Goal: Transaction & Acquisition: Purchase product/service

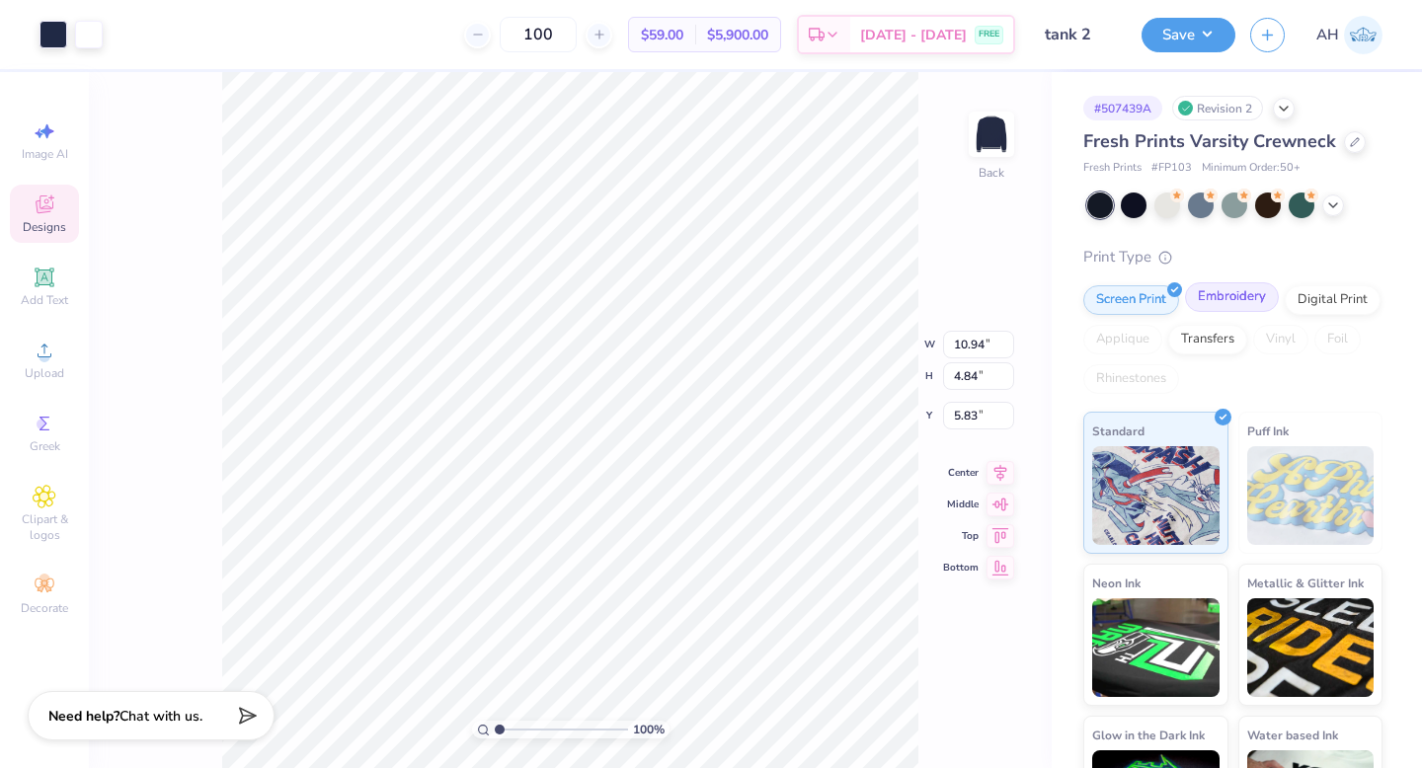
click at [1239, 295] on div "Embroidery" at bounding box center [1232, 297] width 94 height 30
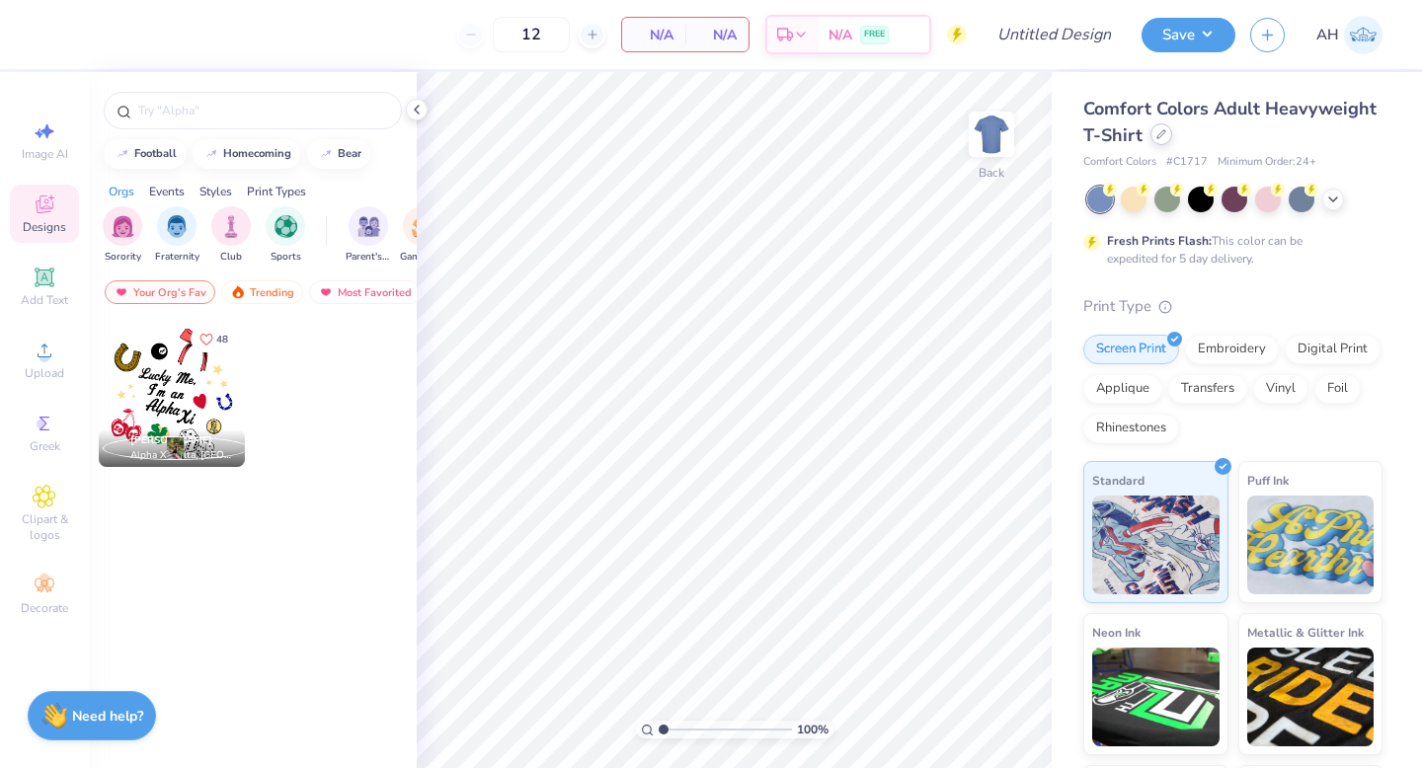
click at [1166, 135] on div at bounding box center [1162, 134] width 22 height 22
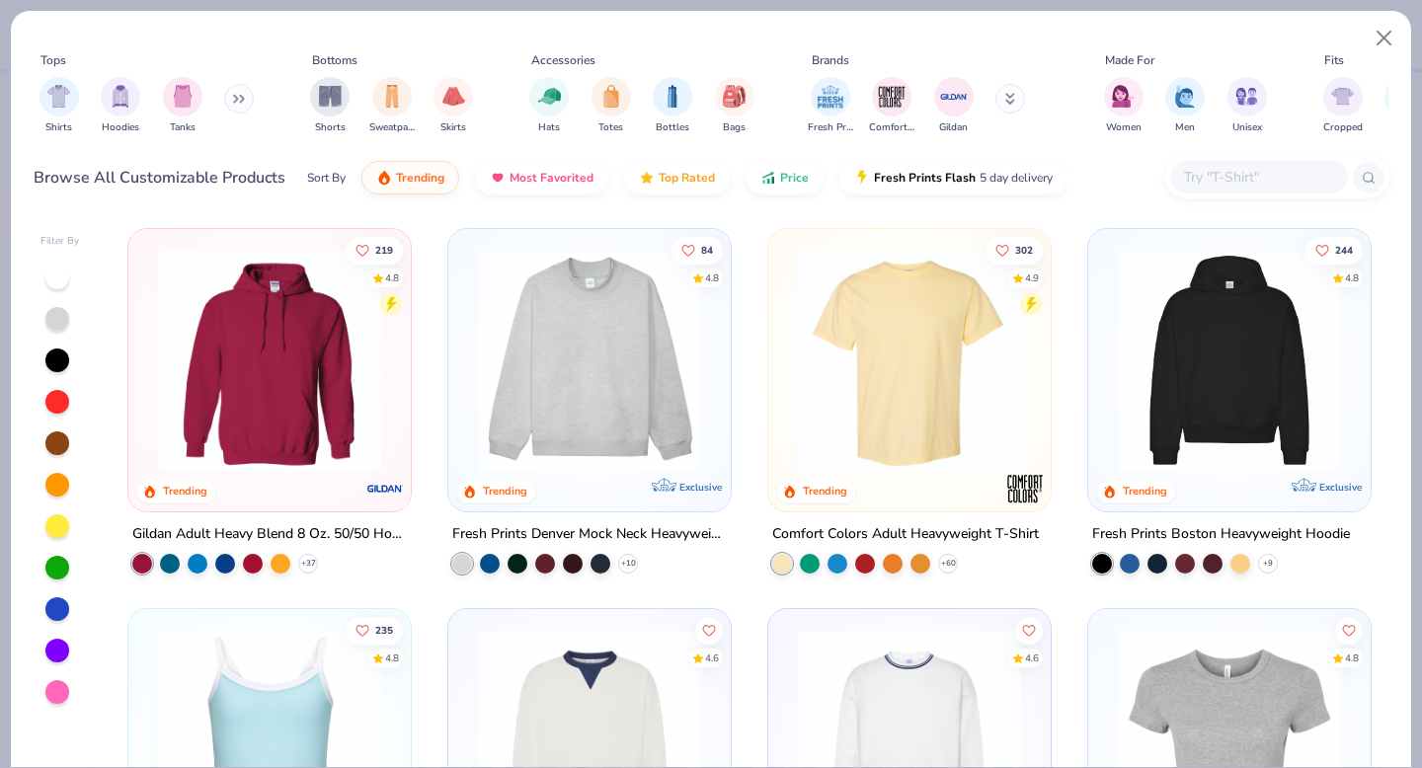
click at [1225, 168] on input "text" at bounding box center [1258, 177] width 152 height 23
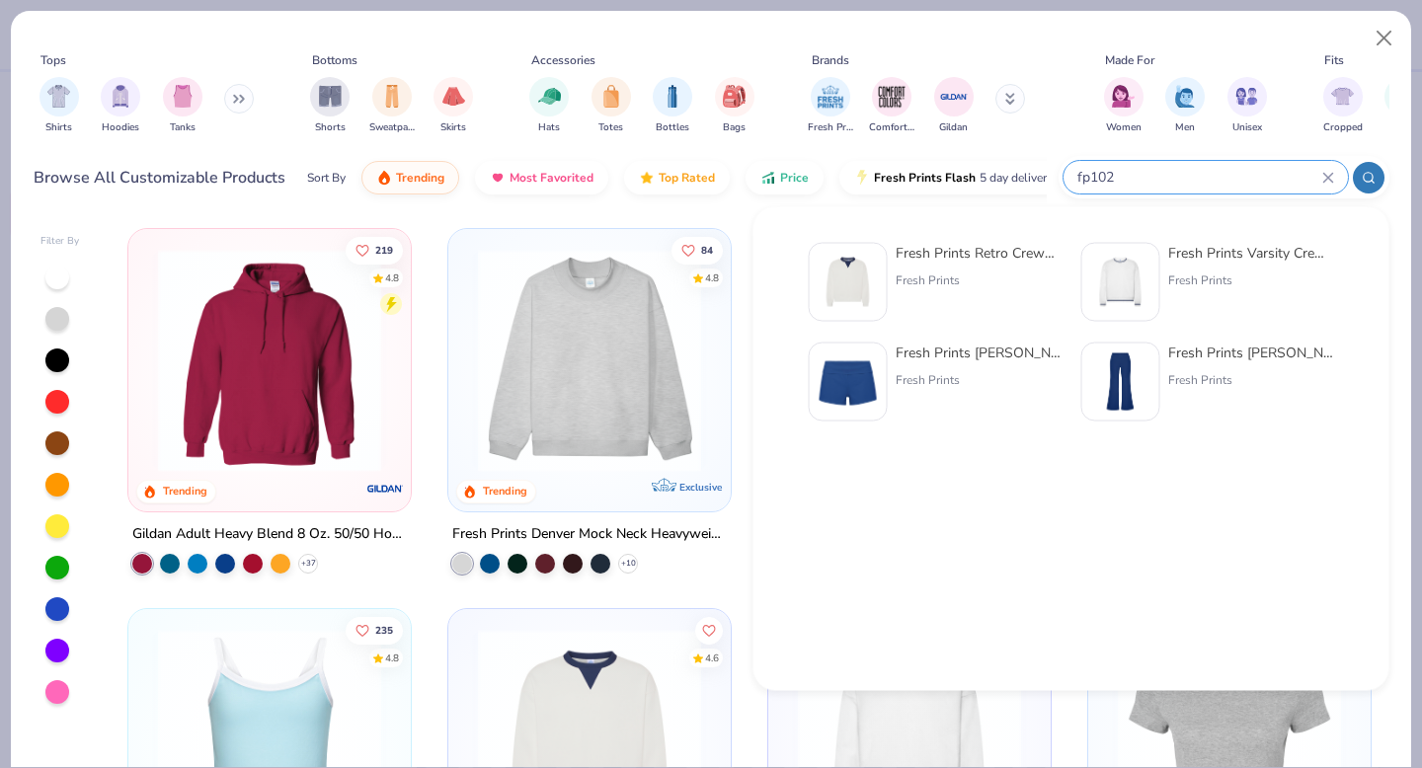
type input "fp102"
click at [829, 265] on img at bounding box center [848, 282] width 61 height 61
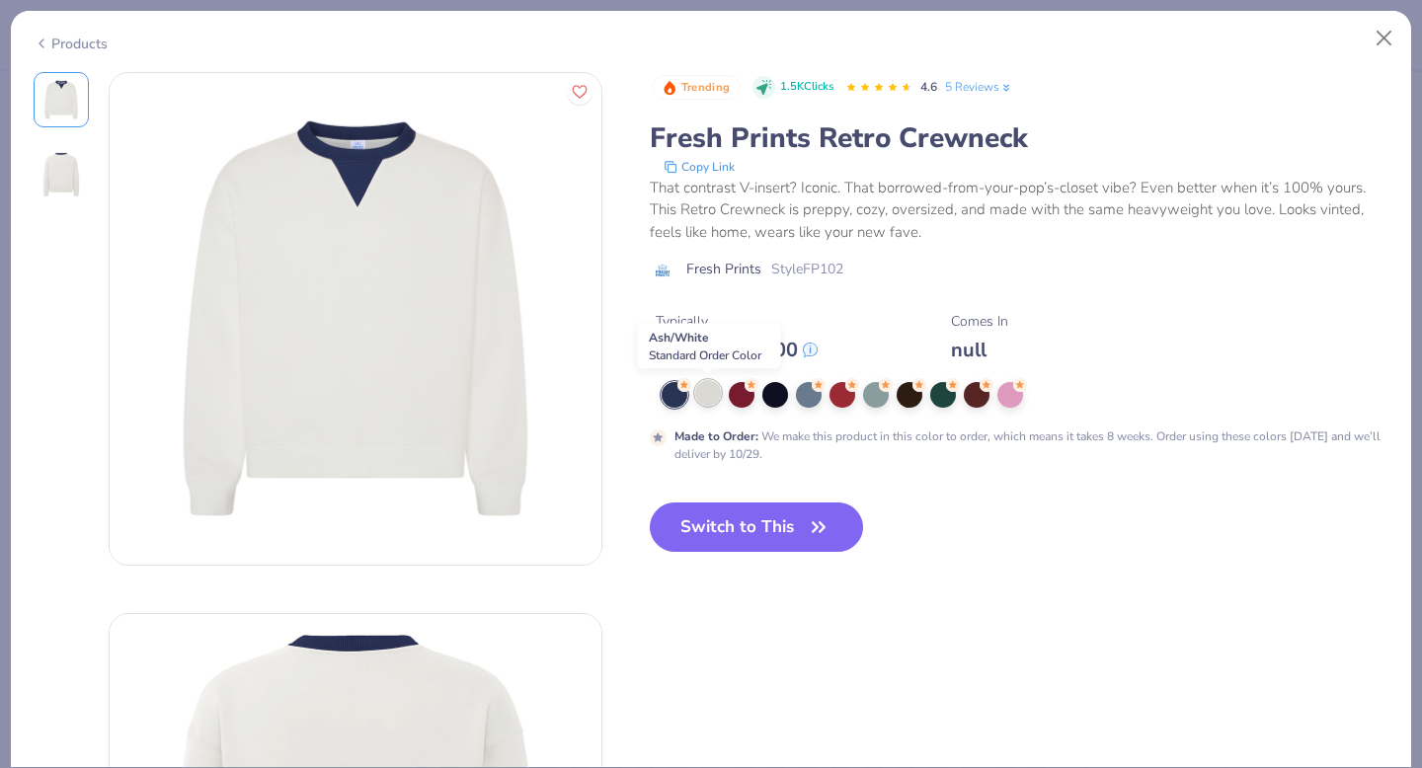
click at [710, 393] on div at bounding box center [708, 393] width 26 height 26
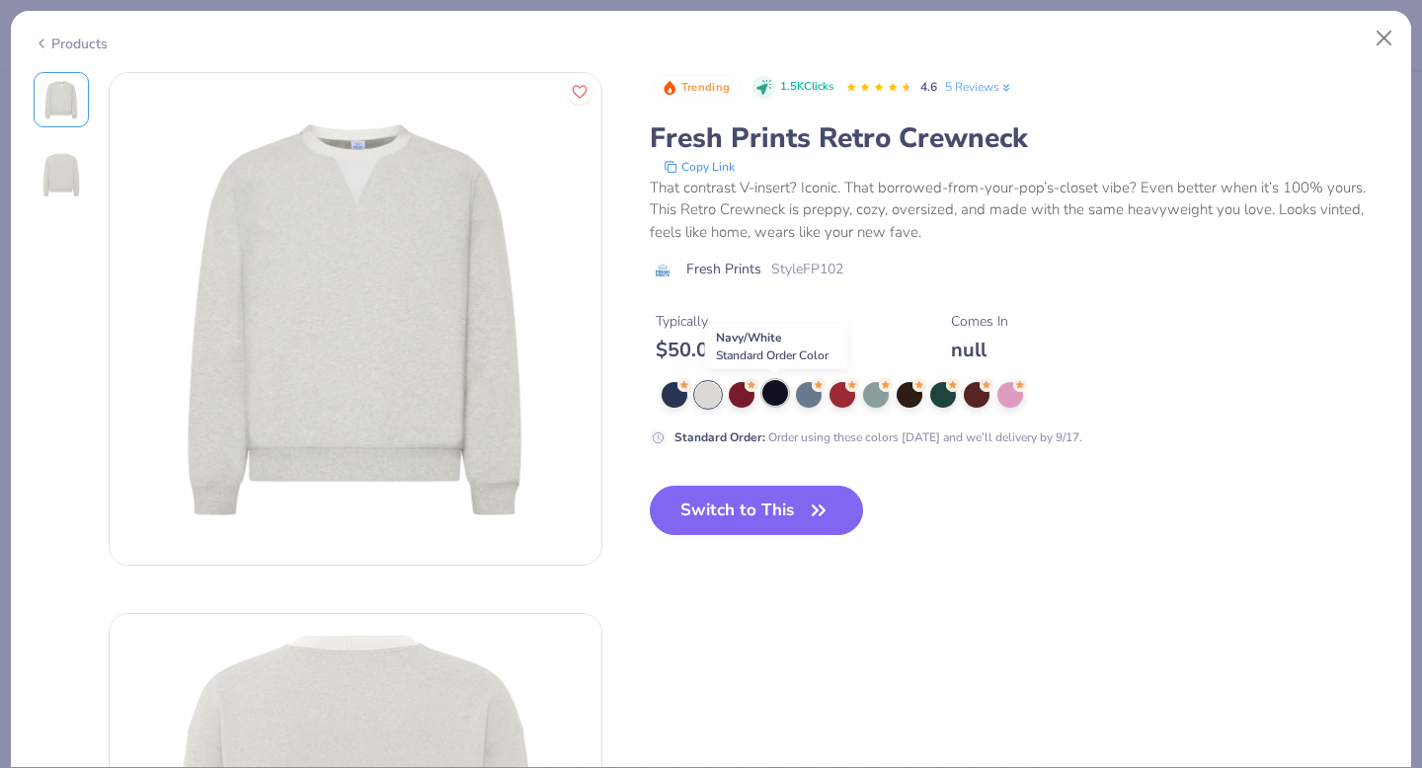
click at [775, 392] on div at bounding box center [776, 393] width 26 height 26
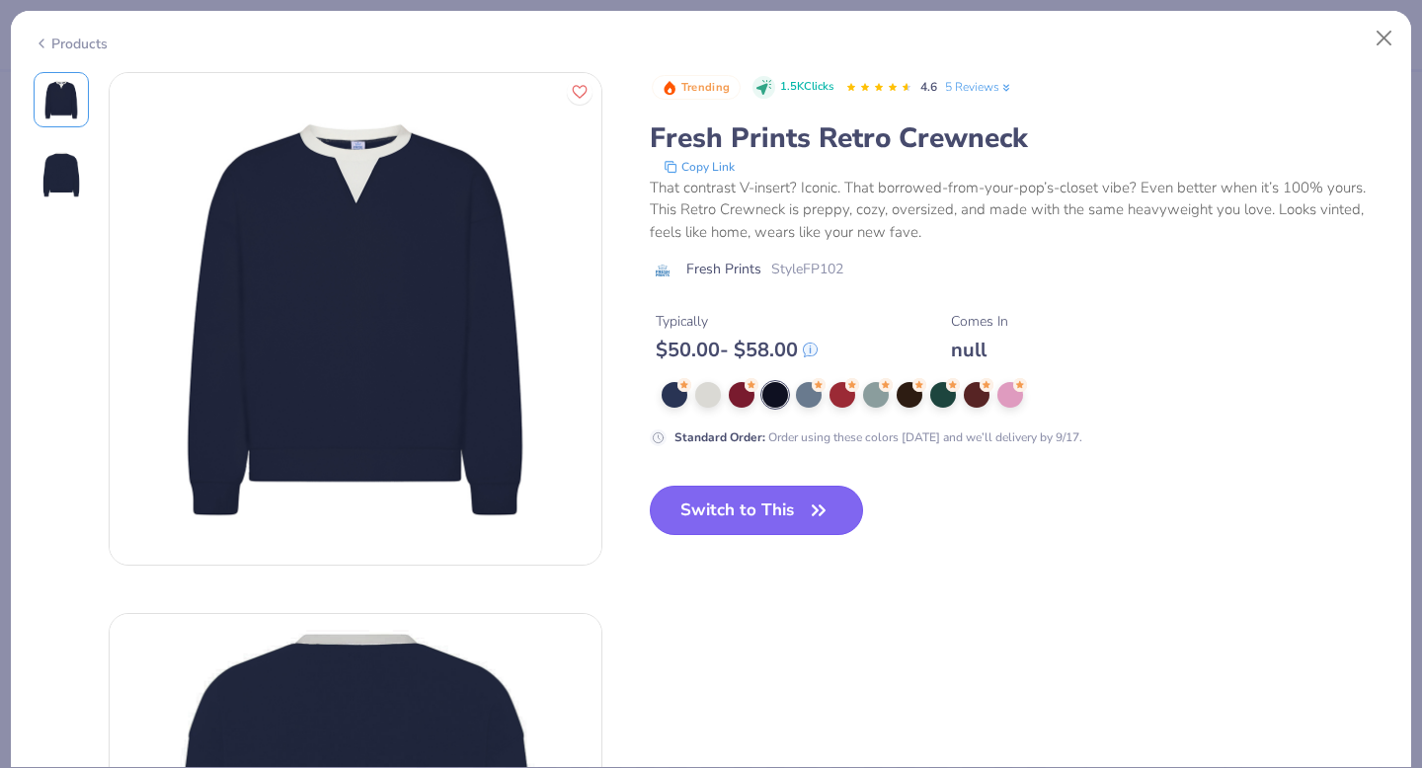
click at [772, 504] on button "Switch to This" at bounding box center [757, 510] width 214 height 49
type input "50"
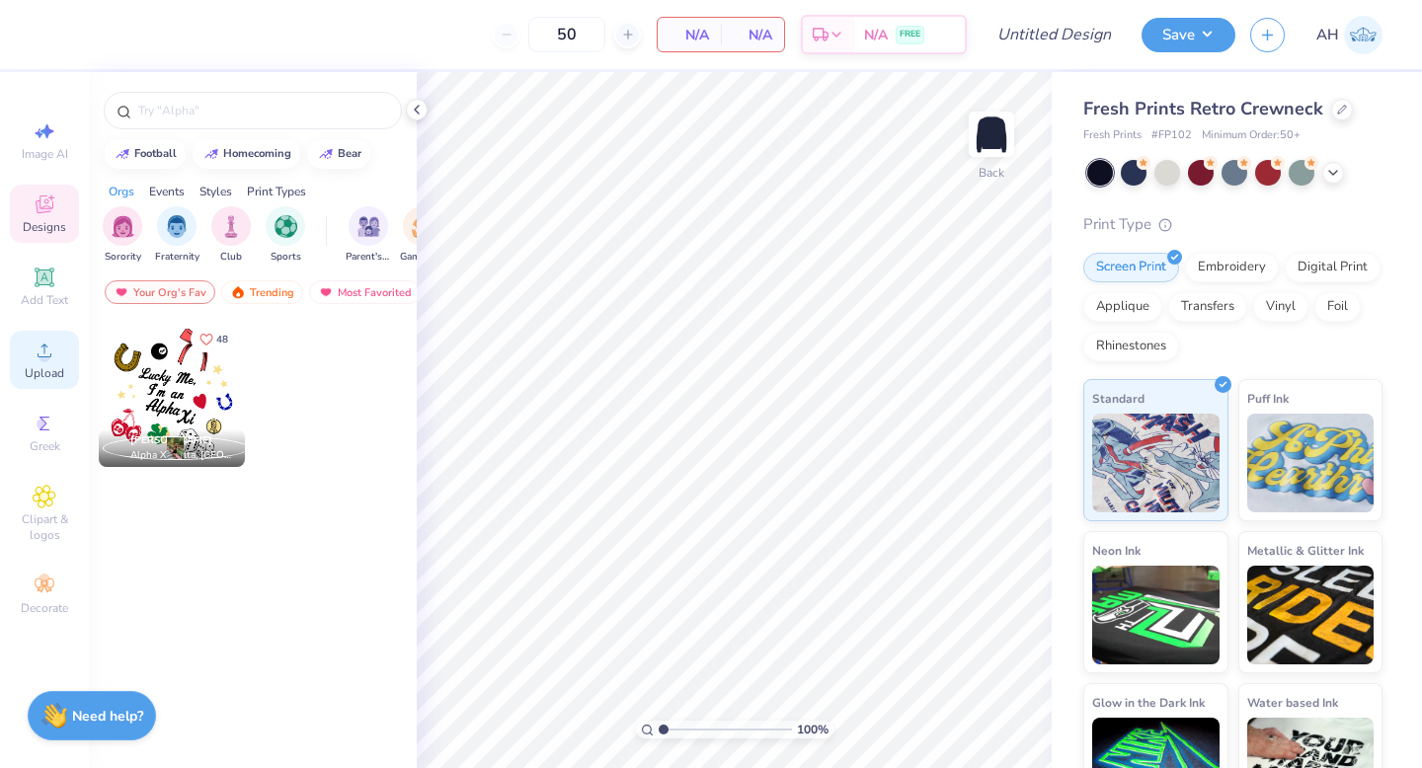
click at [41, 366] on span "Upload" at bounding box center [45, 373] width 40 height 16
click at [1134, 304] on div "Applique" at bounding box center [1123, 304] width 79 height 30
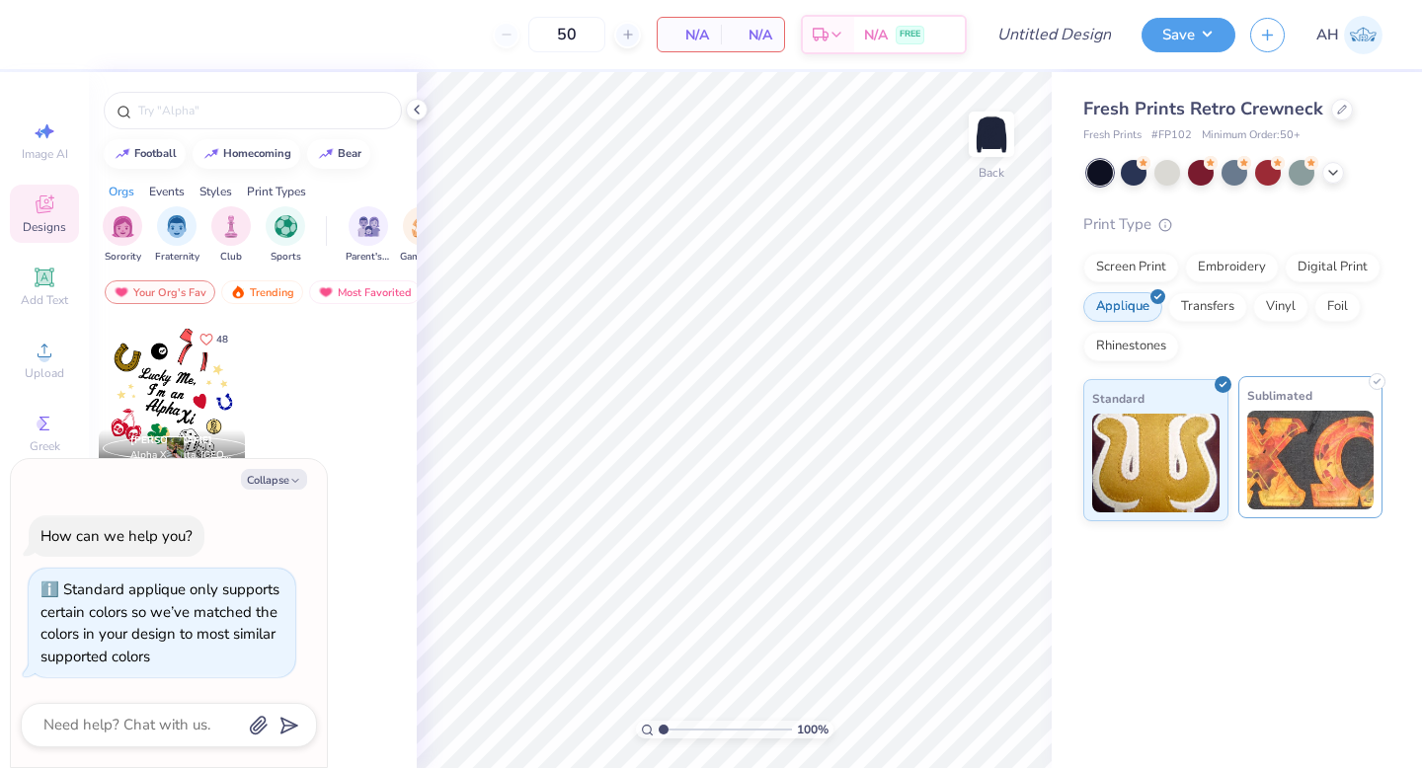
click at [1320, 444] on img at bounding box center [1310, 460] width 127 height 99
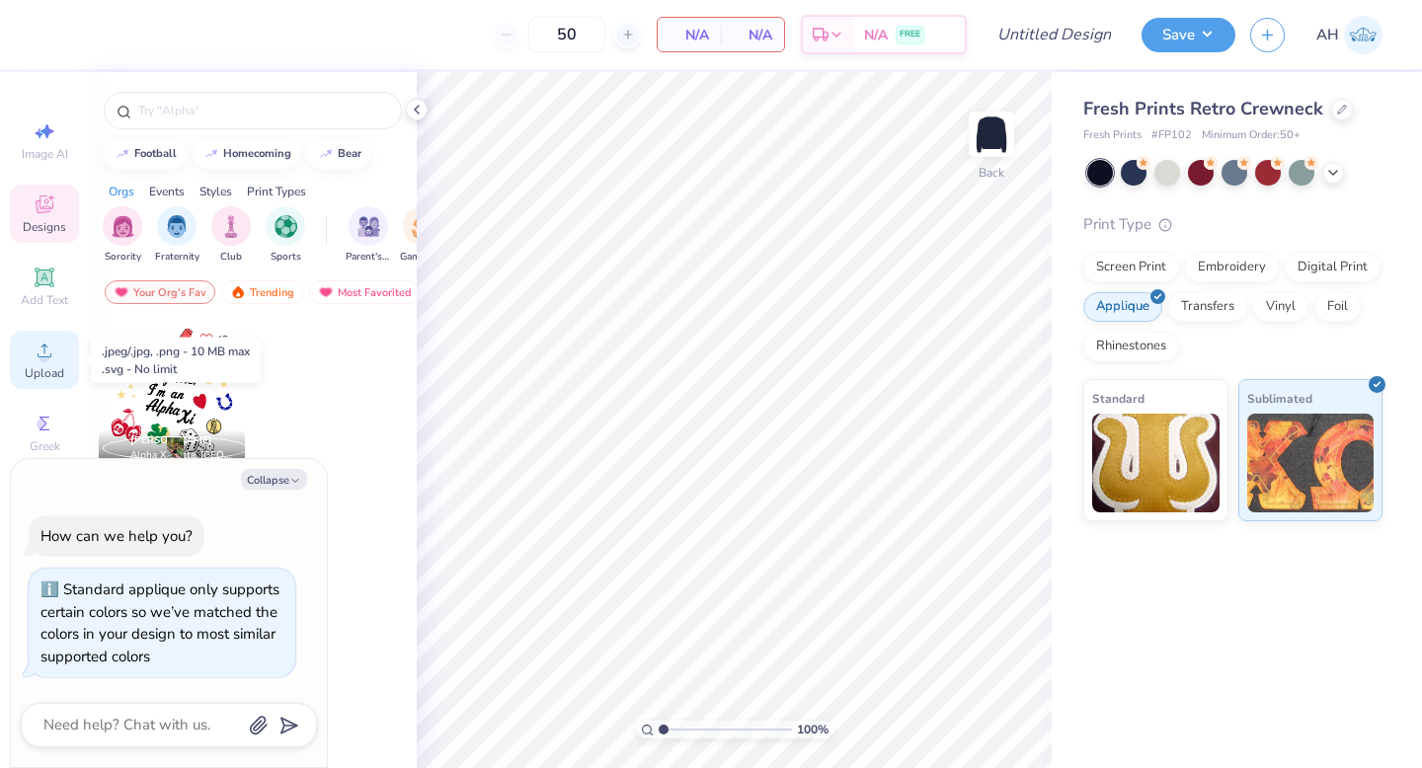
click at [45, 357] on icon at bounding box center [45, 351] width 14 height 14
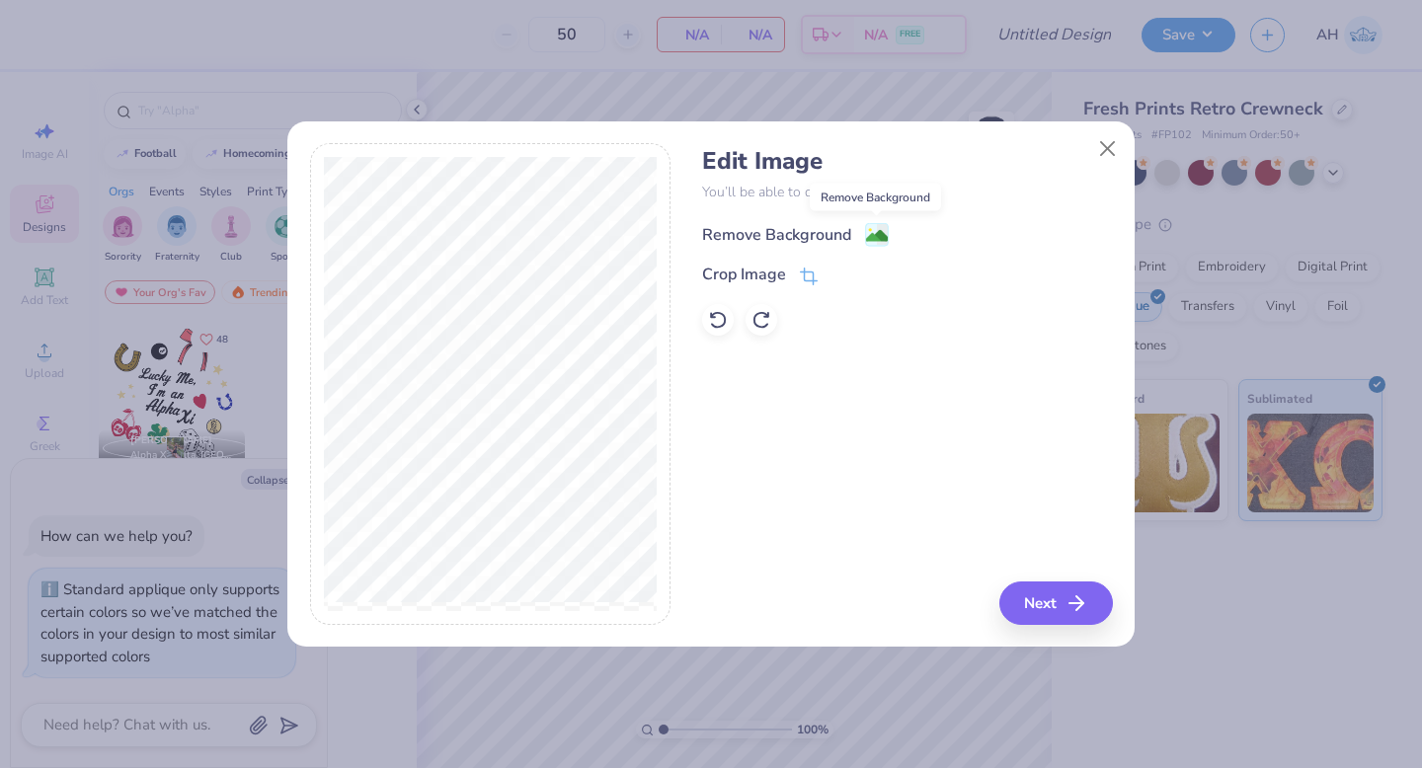
click at [873, 230] on image at bounding box center [877, 236] width 22 height 22
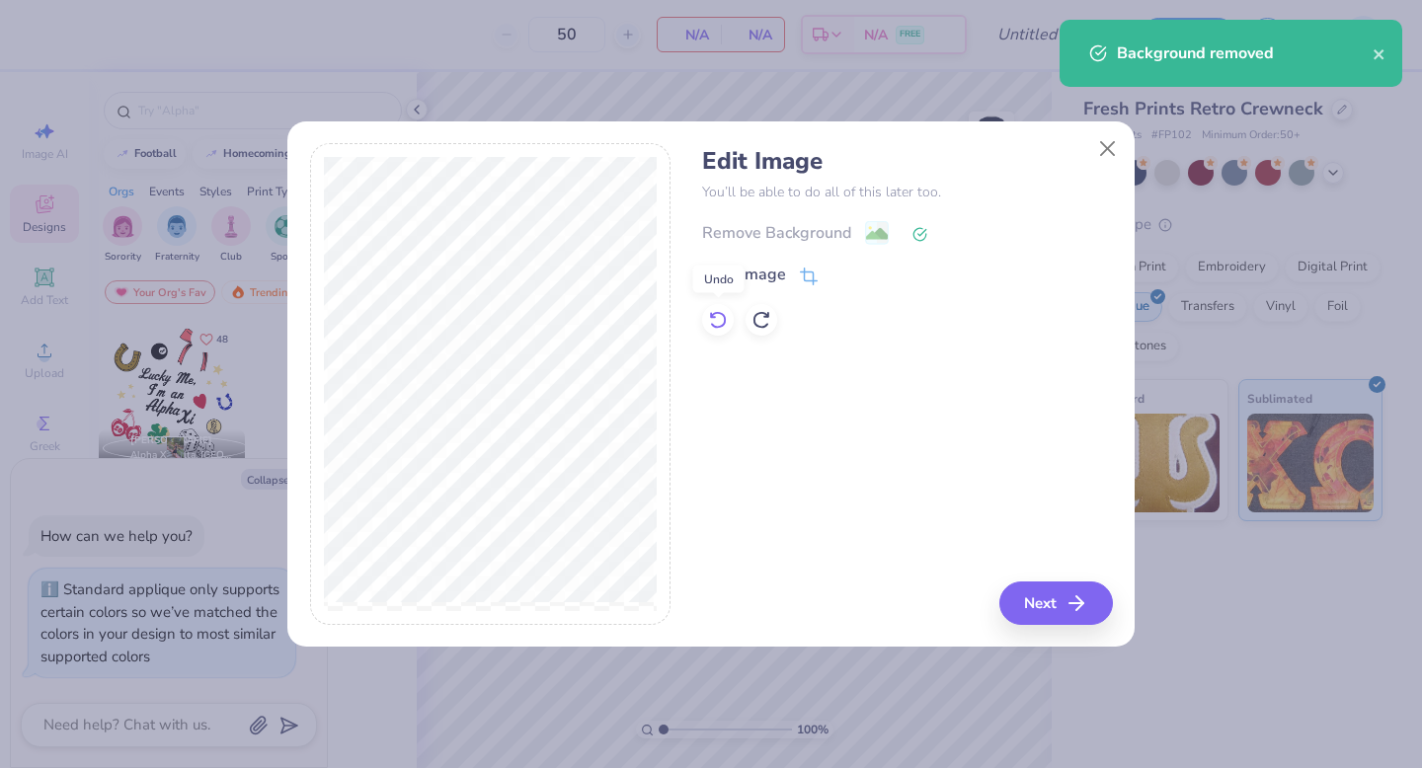
click at [719, 324] on icon at bounding box center [718, 320] width 20 height 20
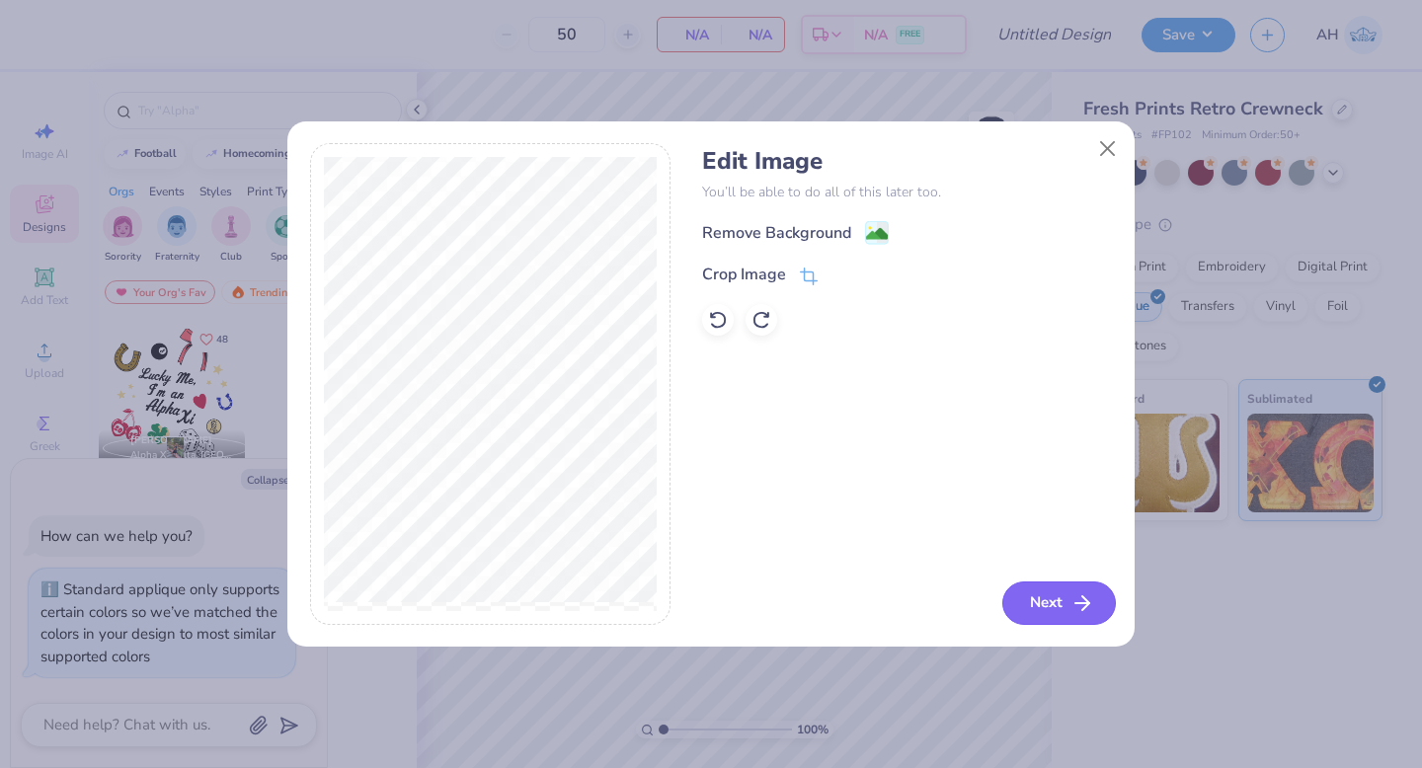
click at [1077, 605] on icon "button" at bounding box center [1083, 604] width 24 height 24
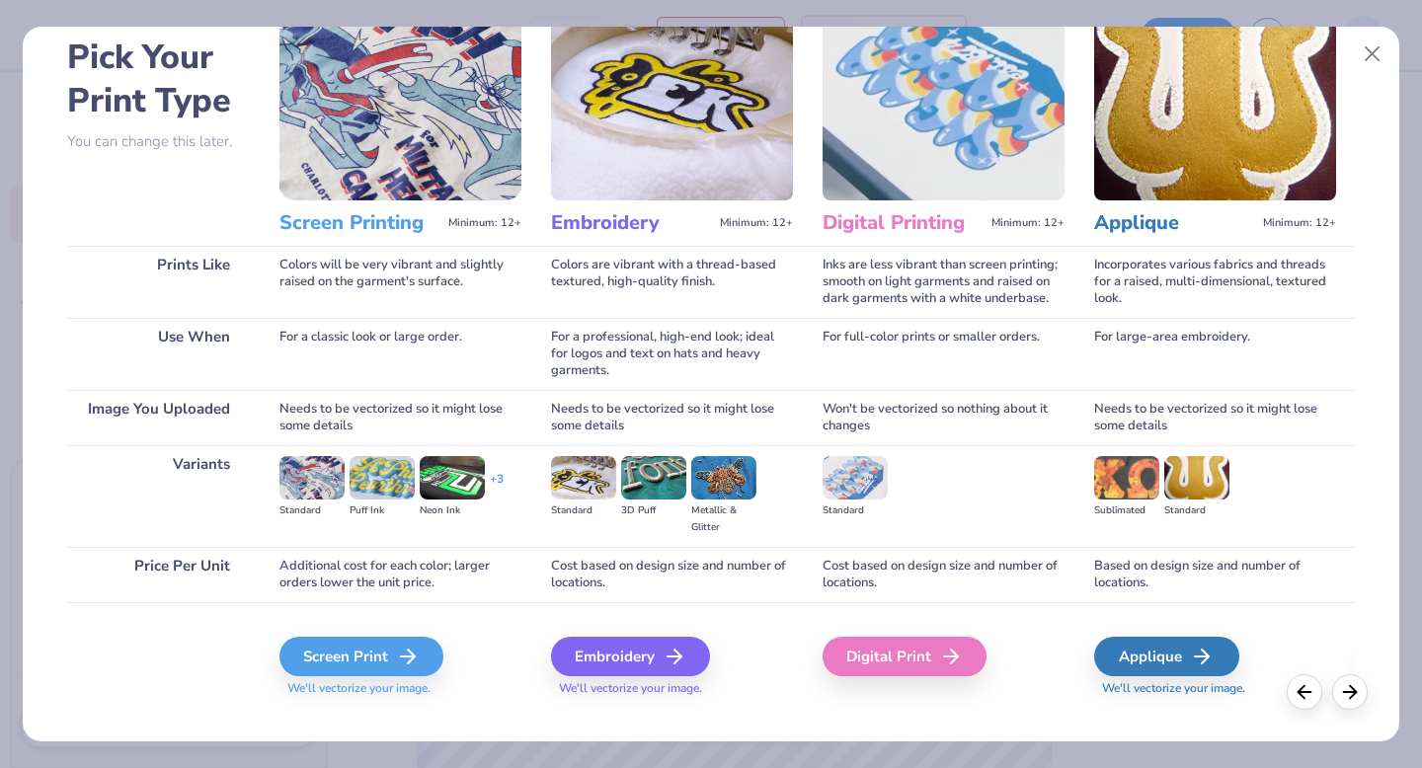
scroll to position [94, 0]
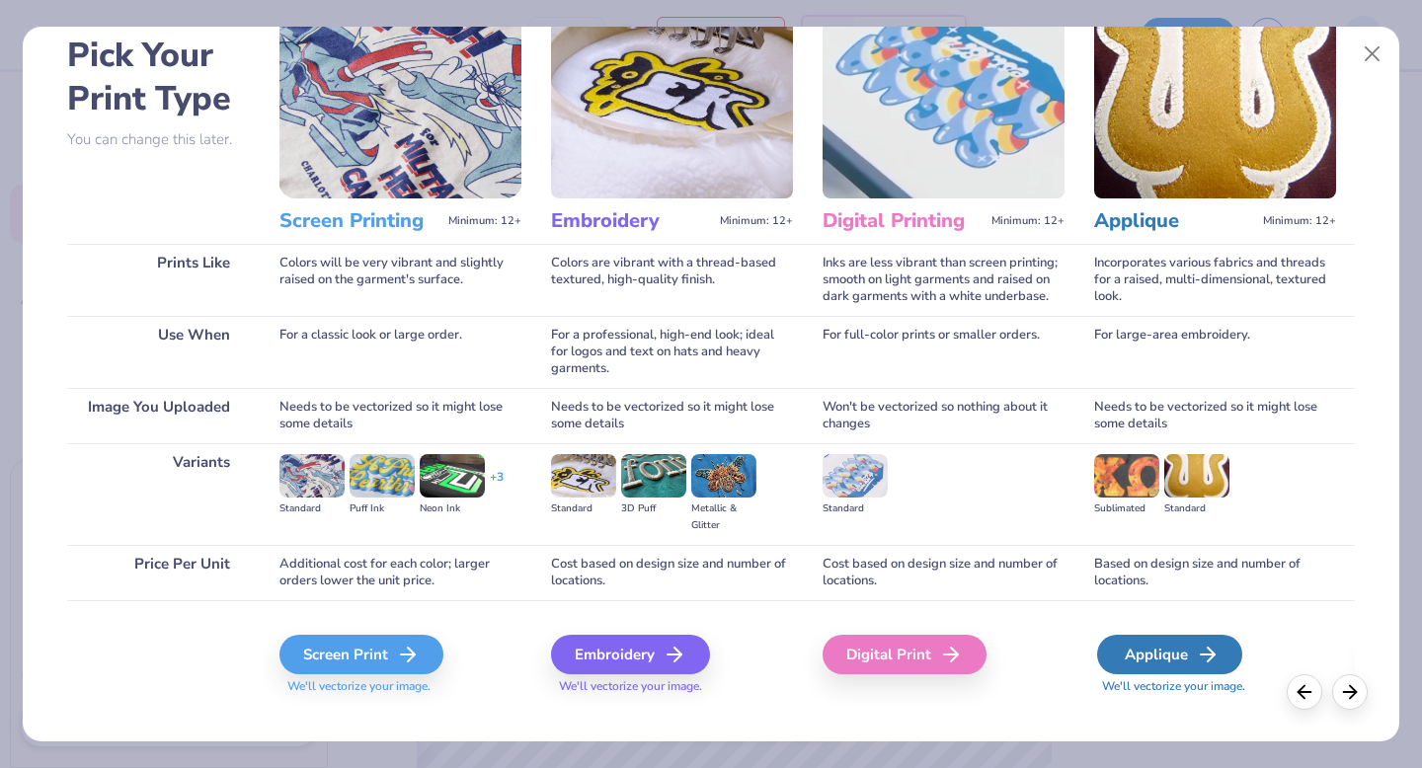
click at [1153, 656] on div "Applique" at bounding box center [1169, 655] width 145 height 40
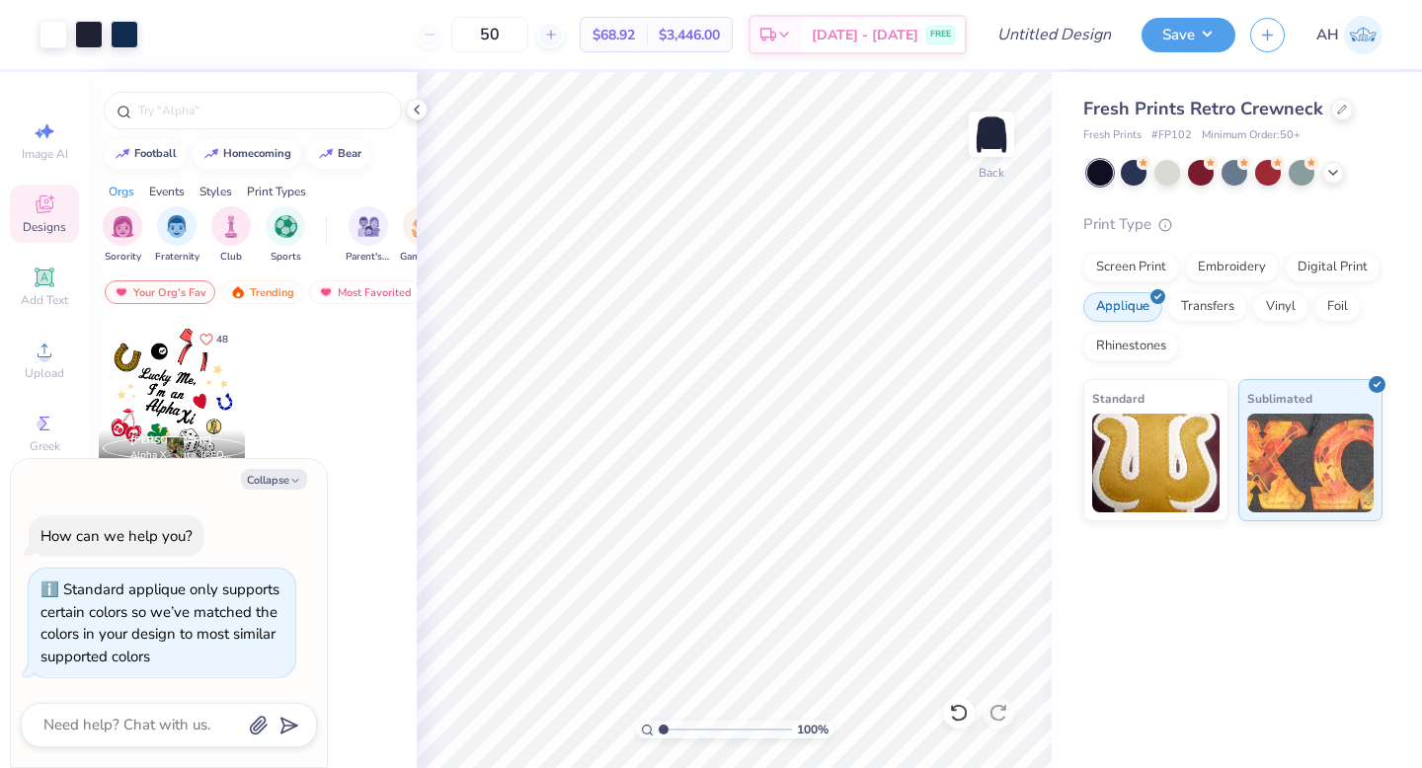
type textarea "x"
